Goal: Task Accomplishment & Management: Use online tool/utility

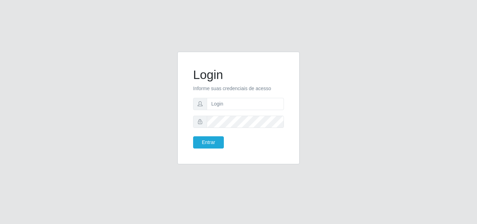
type input "ana@saullus"
click at [193, 136] on button "Entrar" at bounding box center [208, 142] width 31 height 12
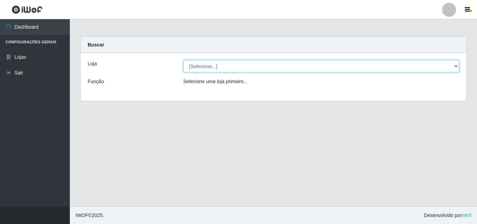
click at [457, 64] on select "[Selecione...] Saullus Supermercados" at bounding box center [321, 66] width 276 height 12
click at [453, 65] on select "[Selecione...] Saullus Supermercados" at bounding box center [321, 66] width 276 height 12
select select "423"
click at [183, 60] on select "[Selecione...] Saullus Supermercados" at bounding box center [321, 66] width 276 height 12
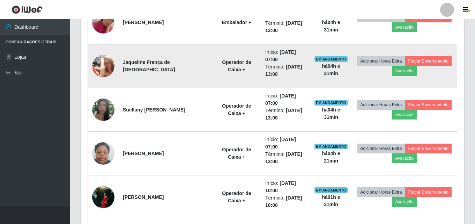
scroll to position [314, 0]
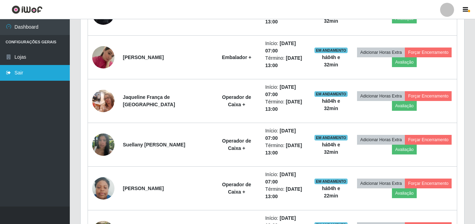
click at [51, 77] on link "Sair" at bounding box center [35, 73] width 70 height 16
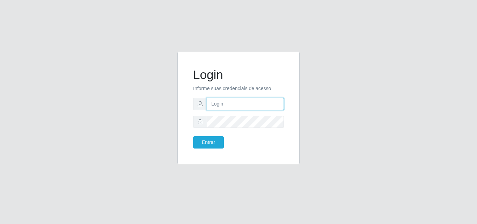
click at [250, 106] on input "text" at bounding box center [245, 104] width 77 height 12
type input "vitoria@saullus"
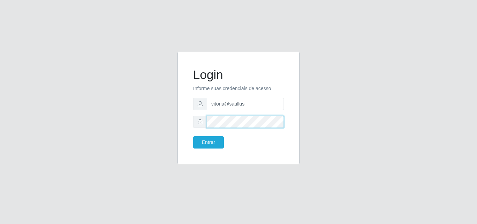
click at [193, 136] on button "Entrar" at bounding box center [208, 142] width 31 height 12
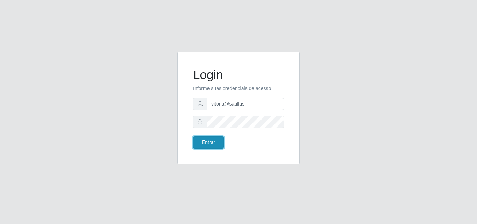
click at [210, 147] on button "Entrar" at bounding box center [208, 142] width 31 height 12
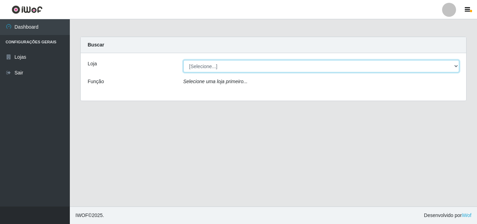
click at [227, 68] on select "[Selecione...] Saullus Supermercados" at bounding box center [321, 66] width 276 height 12
select select "423"
click at [183, 60] on select "[Selecione...] Saullus Supermercados" at bounding box center [321, 66] width 276 height 12
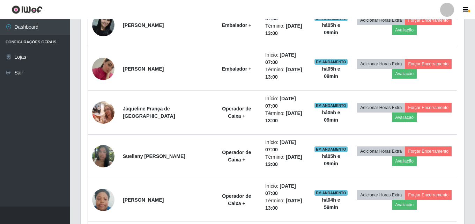
scroll to position [314, 0]
